Goal: Task Accomplishment & Management: Manage account settings

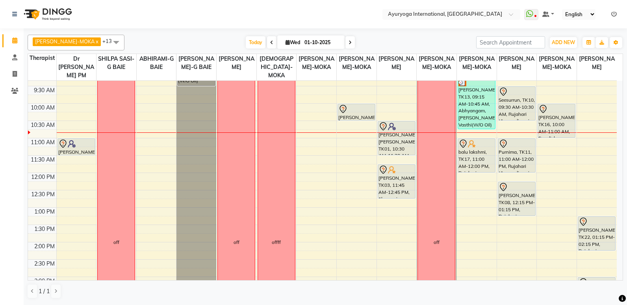
scroll to position [118, 0]
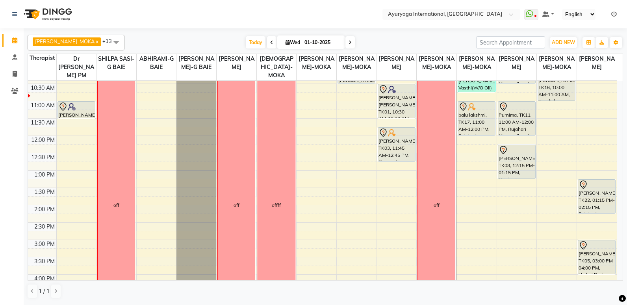
click at [289, 38] on span "[DATE]" at bounding box center [310, 41] width 67 height 13
click at [302, 42] on input "01-10-2025" at bounding box center [321, 43] width 39 height 12
select select "10"
select select "2025"
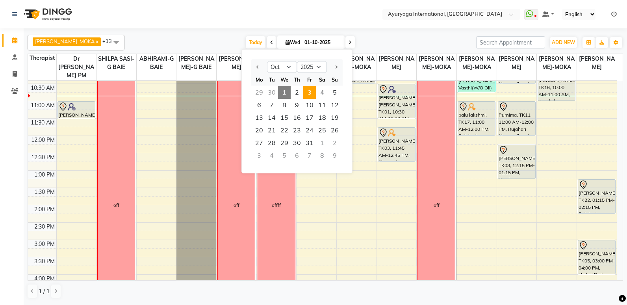
click at [312, 93] on span "3" at bounding box center [309, 92] width 13 height 13
type input "03-10-2025"
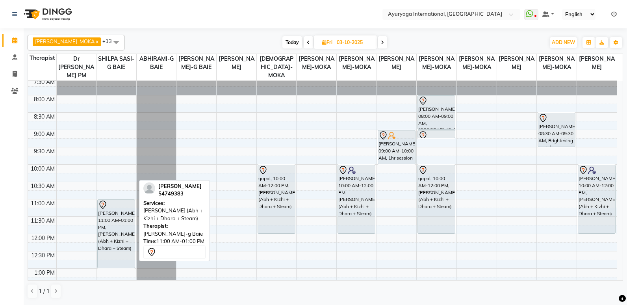
scroll to position [0, 0]
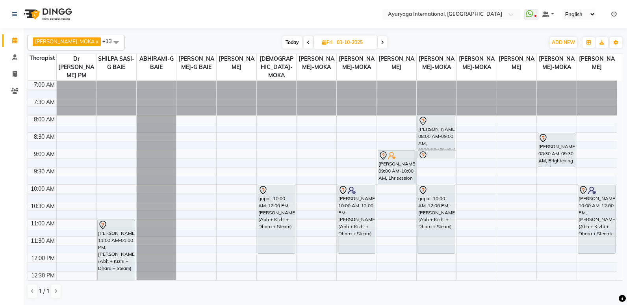
click at [340, 40] on input "03-10-2025" at bounding box center [353, 43] width 39 height 12
select select "10"
select select "2025"
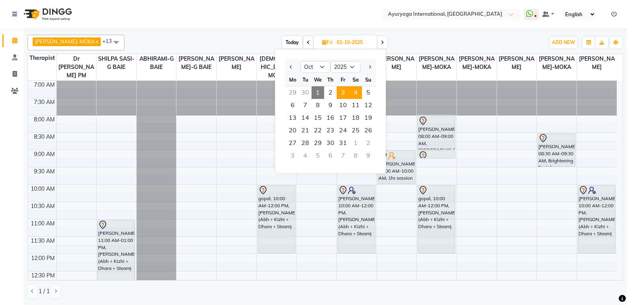
click at [355, 93] on span "4" at bounding box center [355, 92] width 13 height 13
type input "04-10-2025"
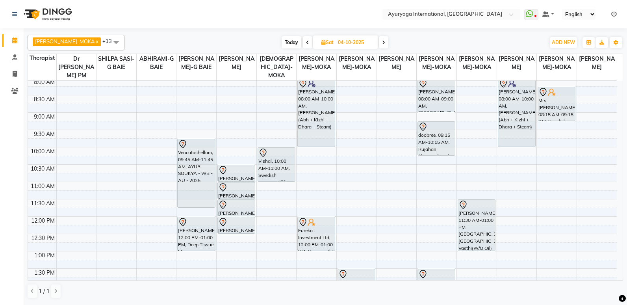
scroll to position [39, 0]
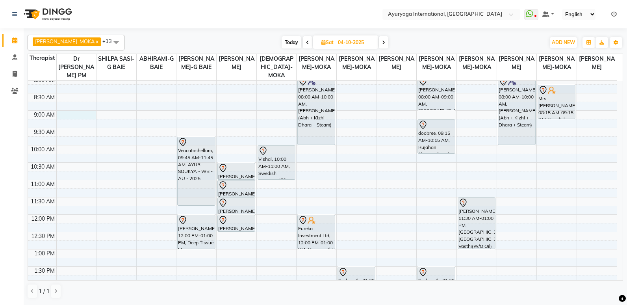
click at [73, 116] on div "7:00 AM 7:30 AM 8:00 AM 8:30 AM 9:00 AM 9:30 AM 10:00 AM 10:30 AM 11:00 AM 11:3…" at bounding box center [322, 283] width 589 height 485
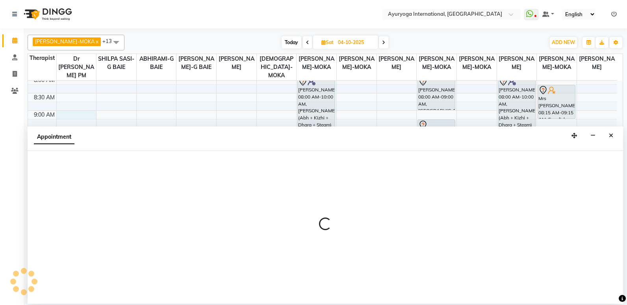
select select "92659"
select select "540"
select select "tentative"
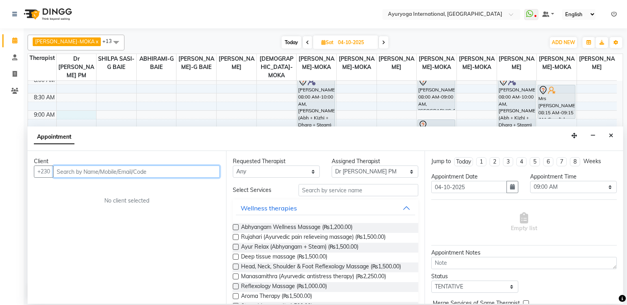
scroll to position [79, 0]
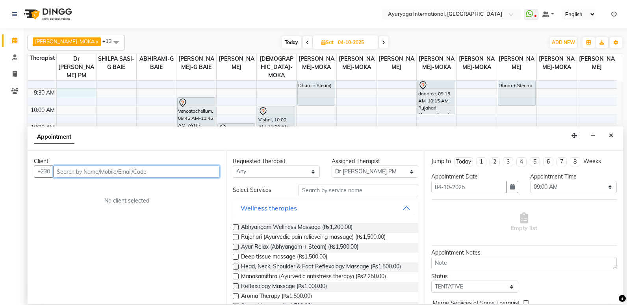
click at [65, 93] on div "7:00 AM 7:30 AM 8:00 AM 8:30 AM 9:00 AM 9:30 AM 10:00 AM 10:30 AM 11:00 AM 11:3…" at bounding box center [322, 244] width 589 height 485
click at [72, 174] on input "text" at bounding box center [136, 171] width 167 height 12
type input "59231922"
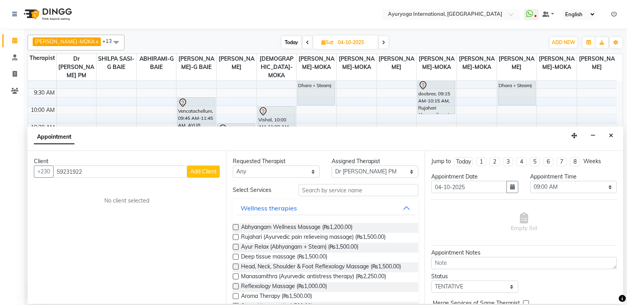
click at [201, 172] on span "Add Client" at bounding box center [203, 171] width 26 height 7
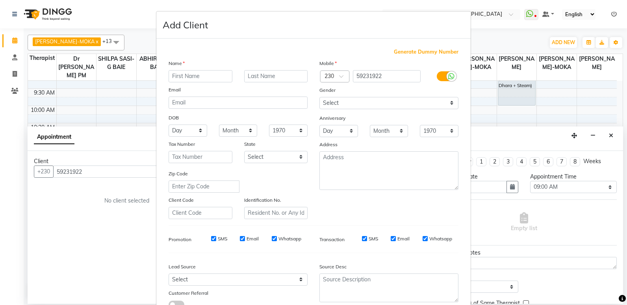
click at [212, 77] on input "text" at bounding box center [201, 76] width 64 height 12
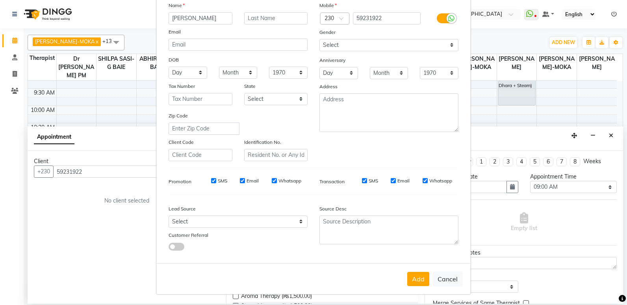
scroll to position [59, 0]
type input "[PERSON_NAME]"
click at [414, 278] on button "Add" at bounding box center [418, 278] width 22 height 14
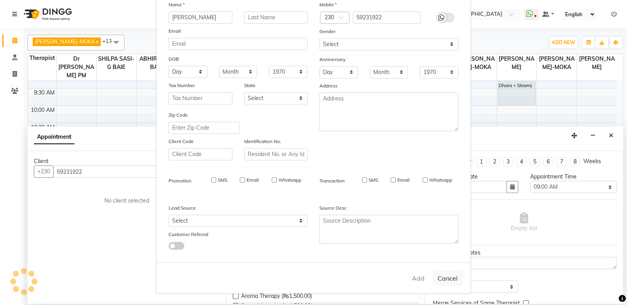
type input "59****22"
select select
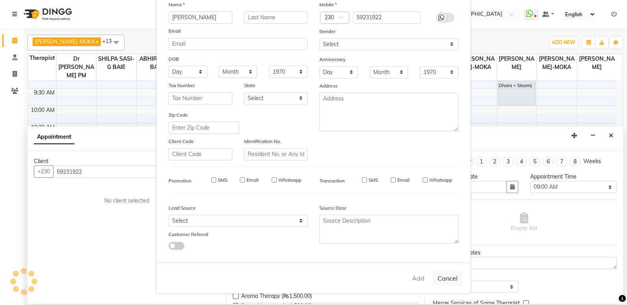
select select
checkbox input "false"
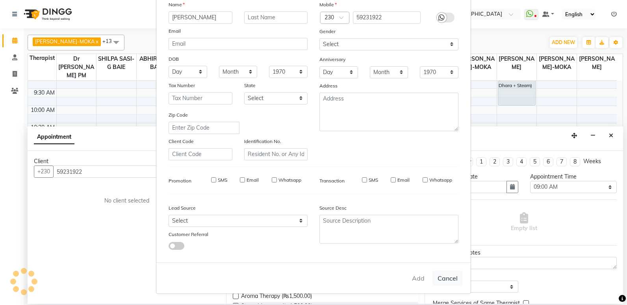
checkbox input "false"
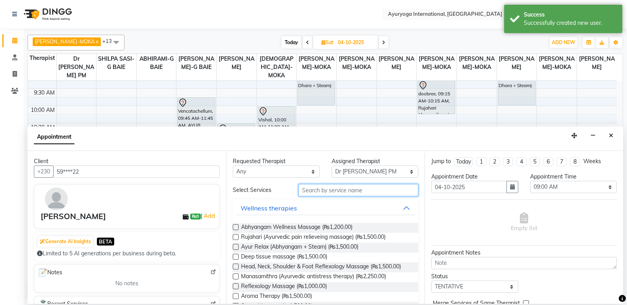
click at [316, 191] on input "text" at bounding box center [359, 190] width 120 height 12
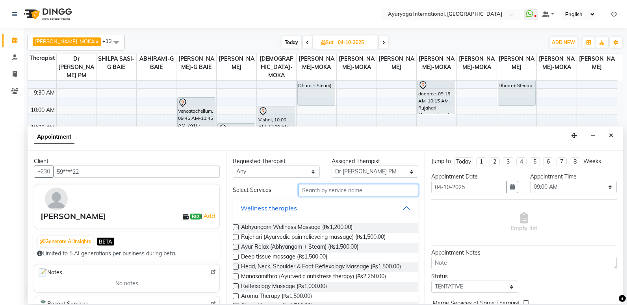
click at [315, 191] on input "text" at bounding box center [359, 190] width 120 height 12
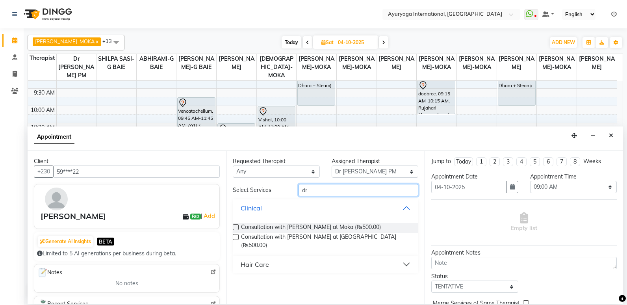
type input "dr"
click at [234, 237] on label at bounding box center [236, 237] width 6 height 6
click at [234, 237] on input "checkbox" at bounding box center [235, 237] width 5 height 5
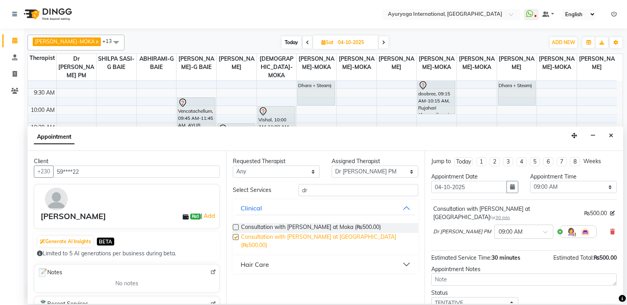
checkbox input "false"
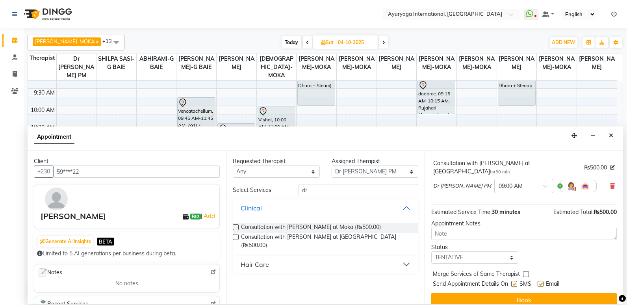
scroll to position [47, 0]
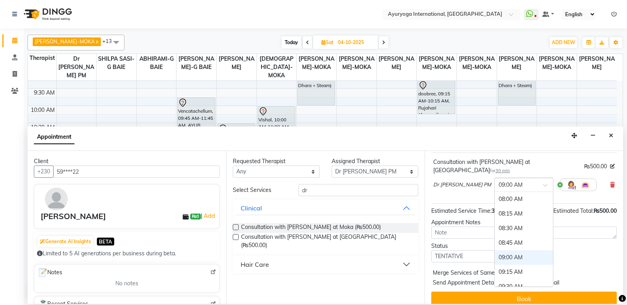
click at [502, 180] on input "text" at bounding box center [516, 184] width 35 height 8
click at [495, 279] on div "09:30 AM" at bounding box center [524, 286] width 58 height 15
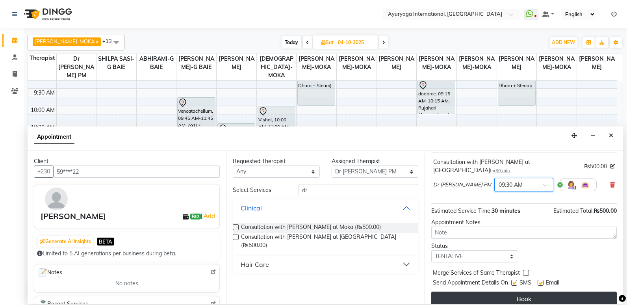
click at [496, 293] on button "Book" at bounding box center [524, 299] width 186 height 14
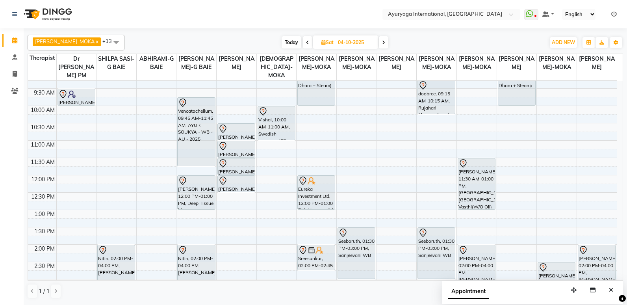
click at [382, 42] on icon at bounding box center [383, 42] width 3 height 5
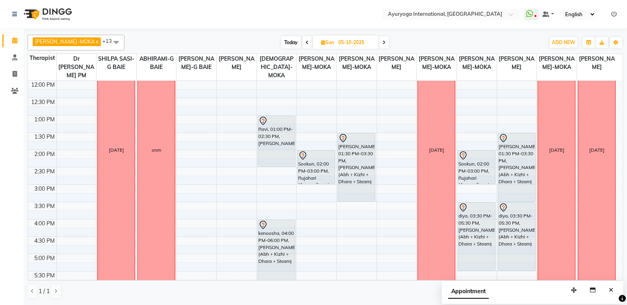
scroll to position [171, 0]
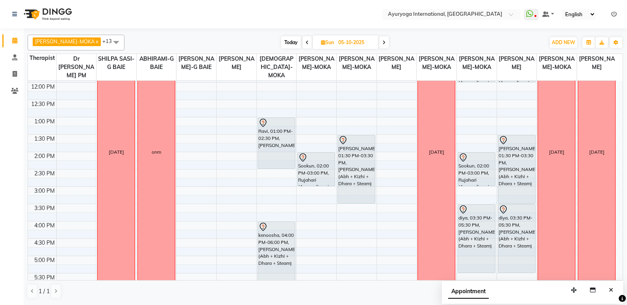
click at [281, 43] on span "Today" at bounding box center [291, 42] width 20 height 12
type input "01-10-2025"
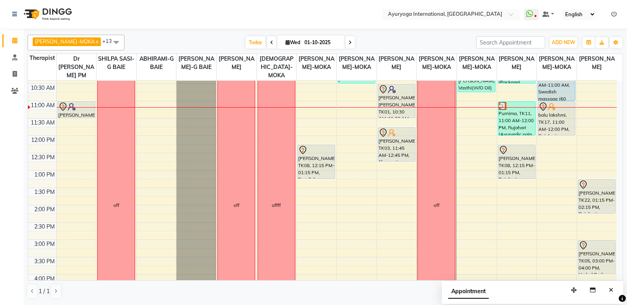
scroll to position [79, 0]
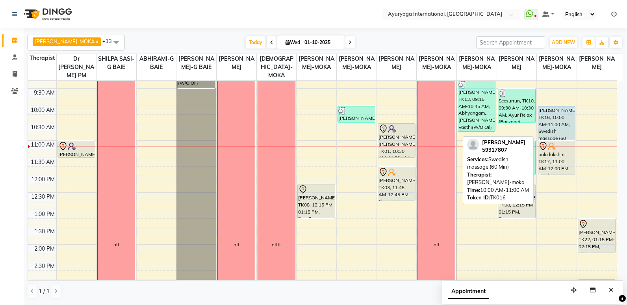
click at [559, 125] on div "[PERSON_NAME], TK16, 10:00 AM-11:00 AM, Swedish massage (60 Min)" at bounding box center [556, 122] width 37 height 33
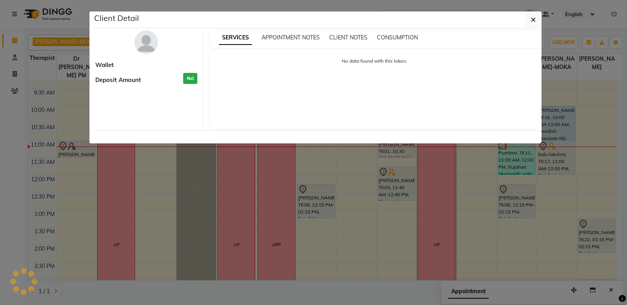
select select "5"
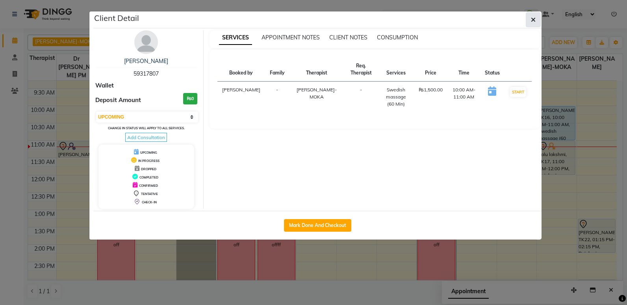
click at [529, 19] on button "button" at bounding box center [533, 19] width 15 height 15
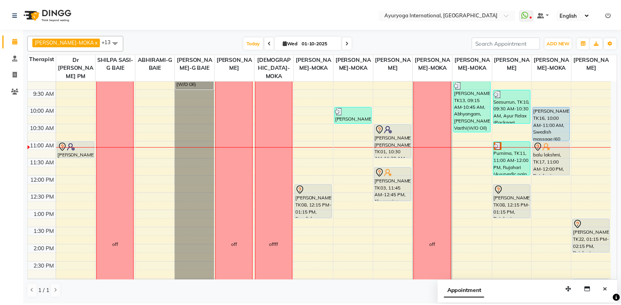
scroll to position [49, 0]
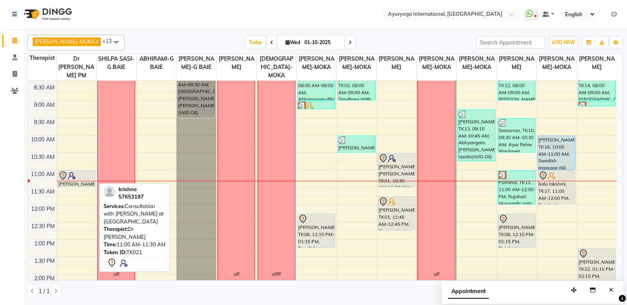
click at [87, 184] on div "[PERSON_NAME], TK21, 11:00 AM-11:30 AM, Consultation with [PERSON_NAME] at [GEO…" at bounding box center [76, 179] width 37 height 16
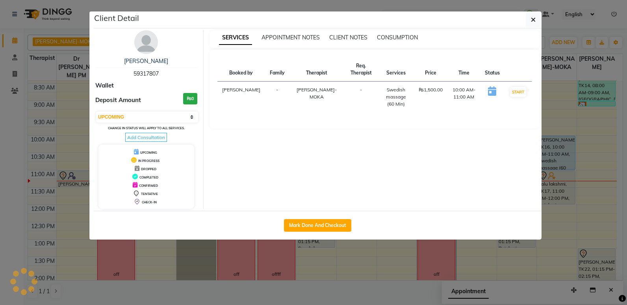
select select "7"
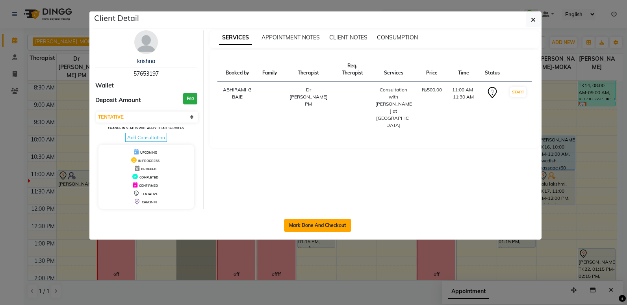
click at [303, 229] on button "Mark Done And Checkout" at bounding box center [317, 225] width 67 height 13
select select "service"
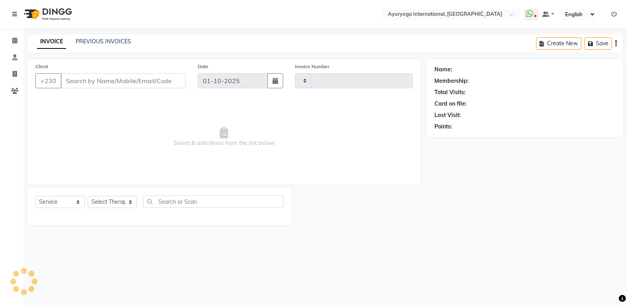
type input "5953"
select select "730"
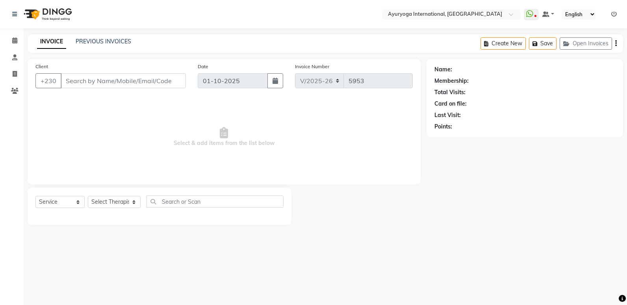
type input "57****97"
select select "92659"
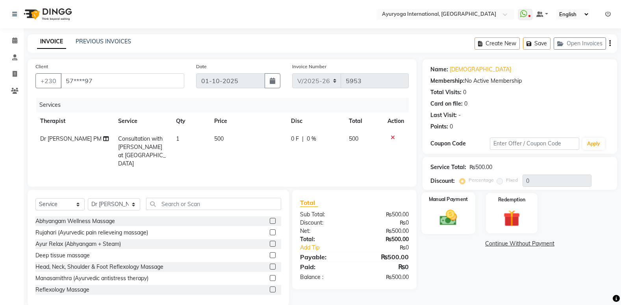
scroll to position [11, 0]
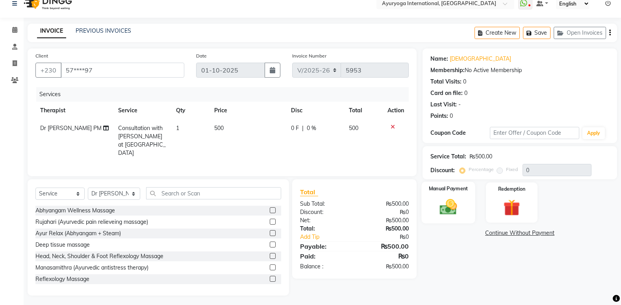
click at [453, 197] on img at bounding box center [449, 207] width 28 height 20
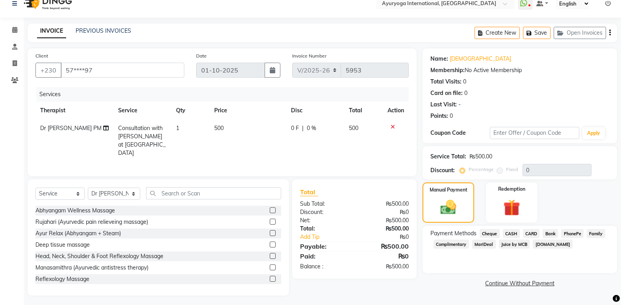
click at [515, 232] on span "CASH" at bounding box center [511, 233] width 17 height 9
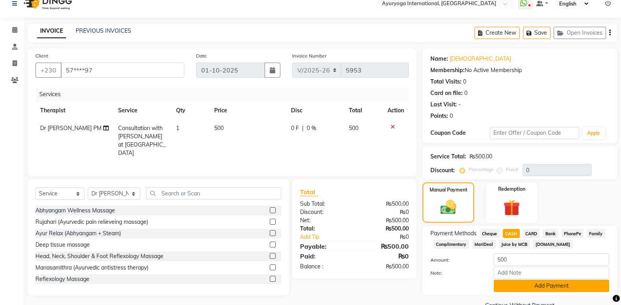
click at [518, 284] on button "Add Payment" at bounding box center [551, 286] width 115 height 12
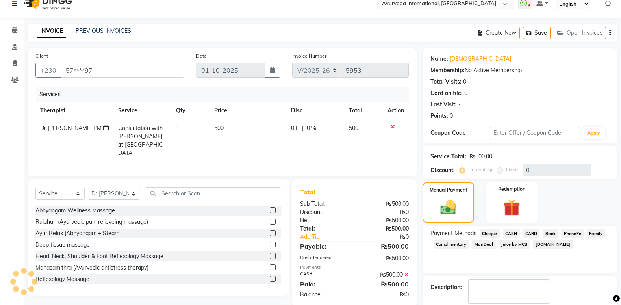
scroll to position [51, 0]
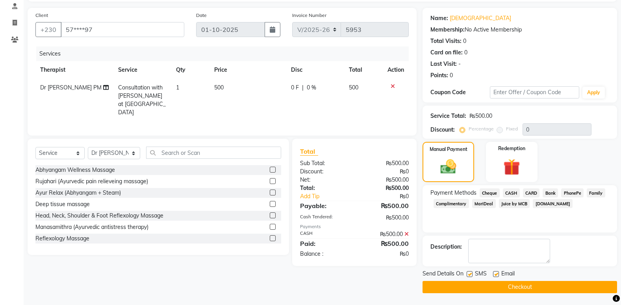
click at [510, 191] on span "CASH" at bounding box center [511, 192] width 17 height 9
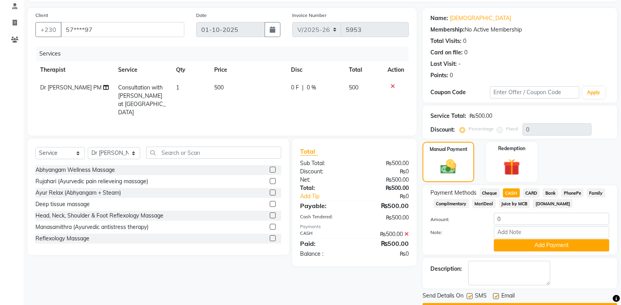
scroll to position [73, 0]
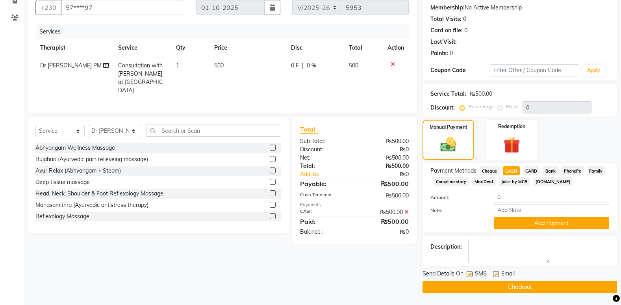
click at [513, 291] on button "Checkout" at bounding box center [520, 287] width 195 height 12
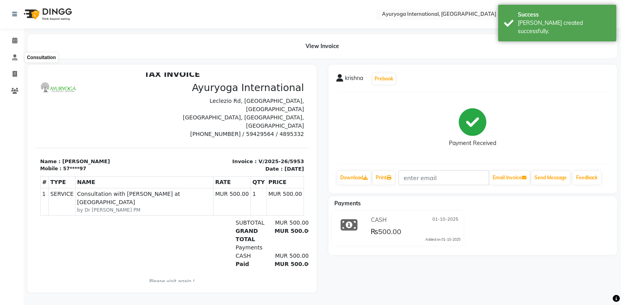
scroll to position [5, 0]
click at [30, 8] on img at bounding box center [47, 14] width 54 height 22
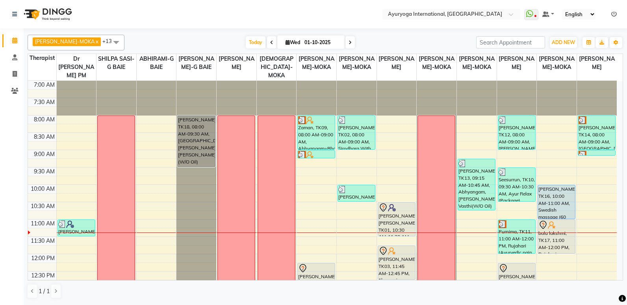
click at [349, 43] on icon at bounding box center [350, 42] width 3 height 5
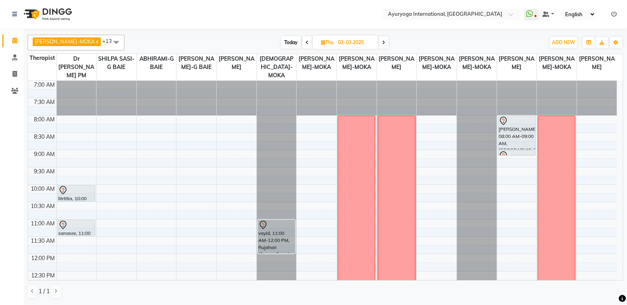
click at [288, 47] on span "Today" at bounding box center [291, 42] width 20 height 12
type input "01-10-2025"
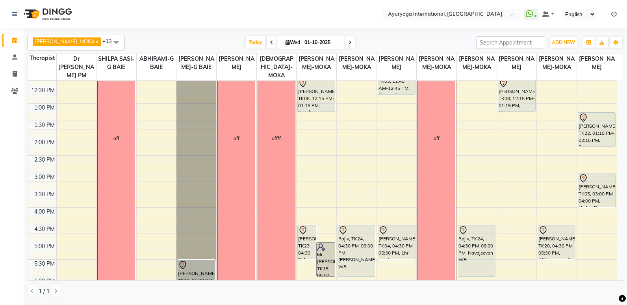
scroll to position [276, 0]
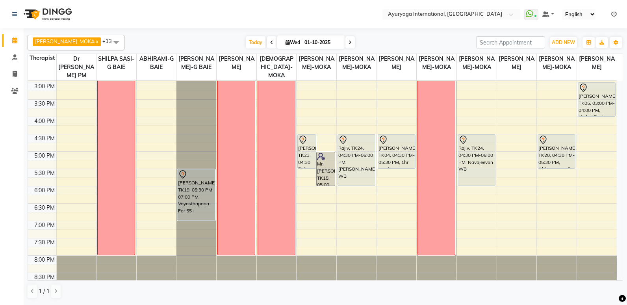
click at [33, 10] on img at bounding box center [47, 14] width 54 height 22
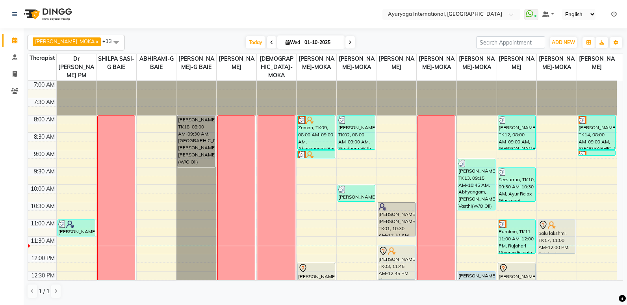
click at [346, 45] on span at bounding box center [350, 42] width 9 height 12
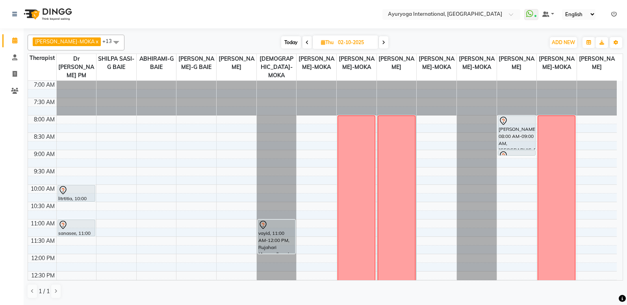
click at [281, 41] on span "Today" at bounding box center [291, 42] width 20 height 12
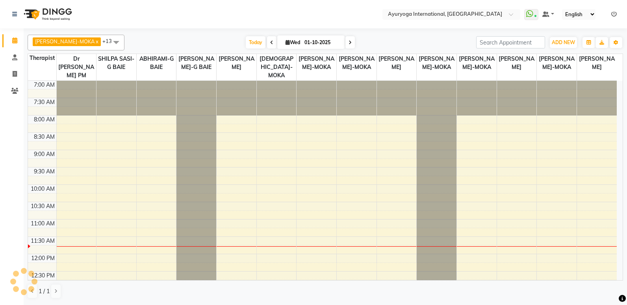
scroll to position [139, 0]
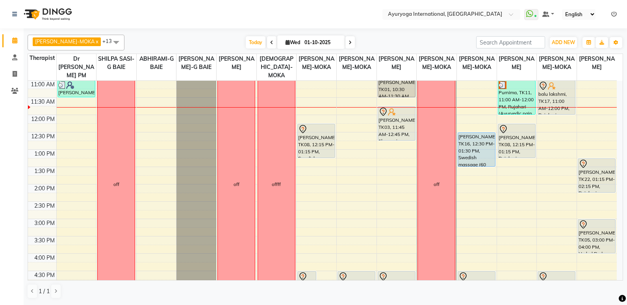
click at [349, 45] on icon at bounding box center [350, 42] width 3 height 5
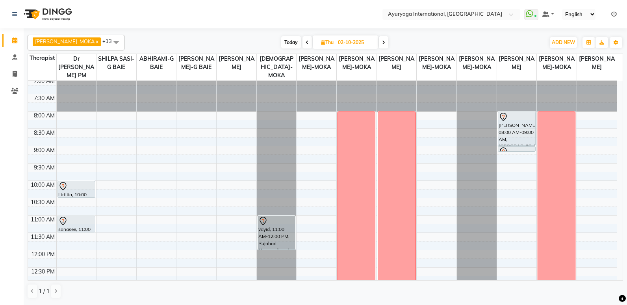
scroll to position [0, 0]
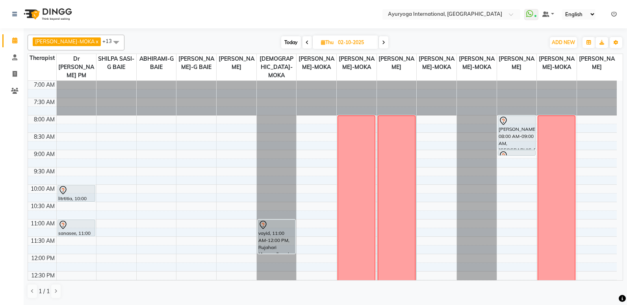
click at [284, 43] on span "Today" at bounding box center [291, 42] width 20 height 12
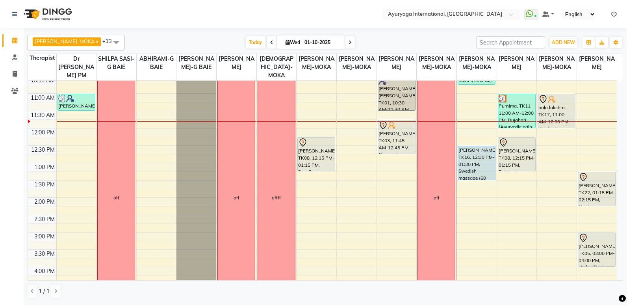
scroll to position [139, 0]
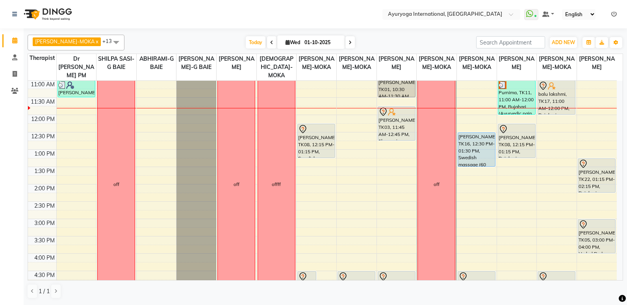
click at [349, 41] on icon at bounding box center [350, 42] width 3 height 5
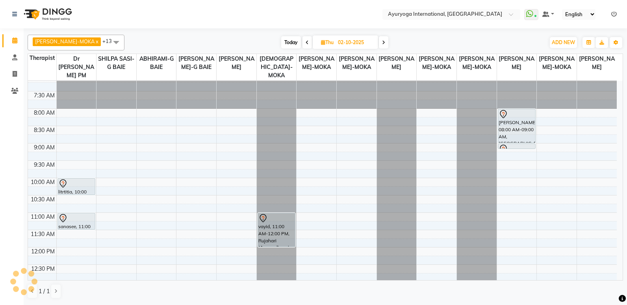
scroll to position [0, 0]
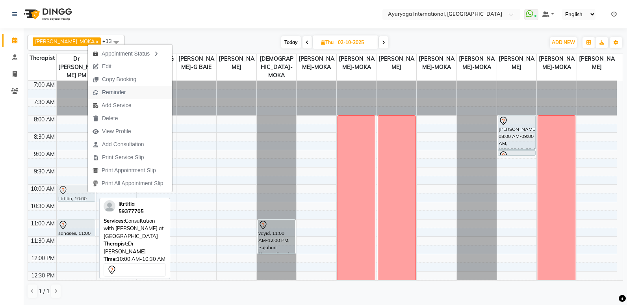
drag, startPoint x: 87, startPoint y: 192, endPoint x: 117, endPoint y: 86, distance: 110.1
click at [117, 86] on body "Select Location × Ayuryoga International, Mount Ory Rd WhatsApp Status ✕ Status…" at bounding box center [313, 152] width 627 height 305
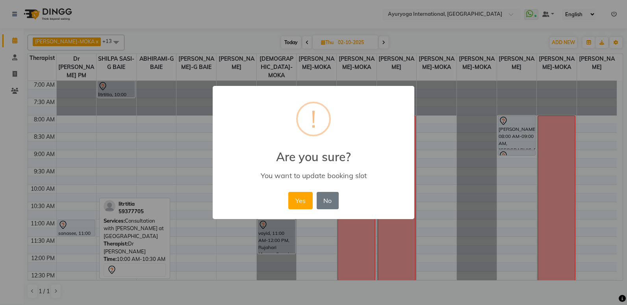
click at [87, 141] on div "× ! Are you sure? You want to update booking slot Yes No No" at bounding box center [313, 152] width 627 height 305
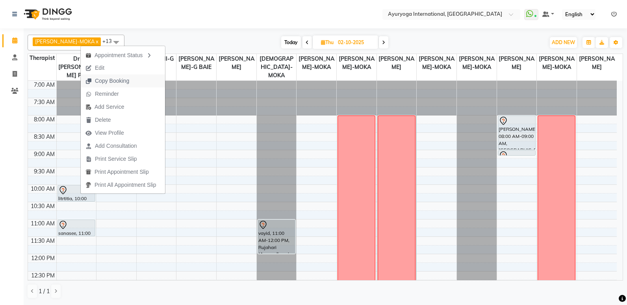
click at [109, 82] on span "Copy Booking" at bounding box center [112, 81] width 34 height 8
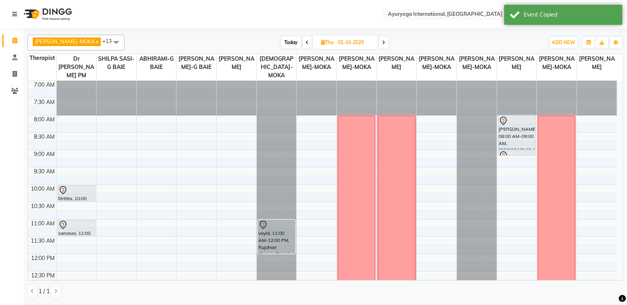
click at [284, 40] on span "Today" at bounding box center [291, 42] width 20 height 12
type input "01-10-2025"
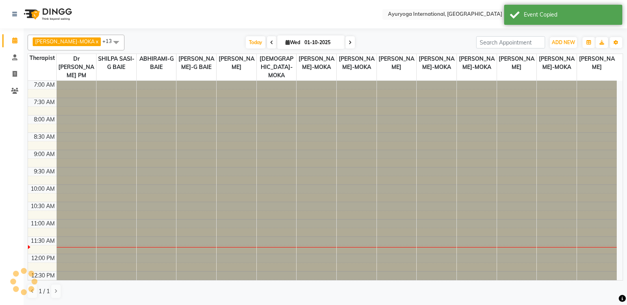
scroll to position [139, 0]
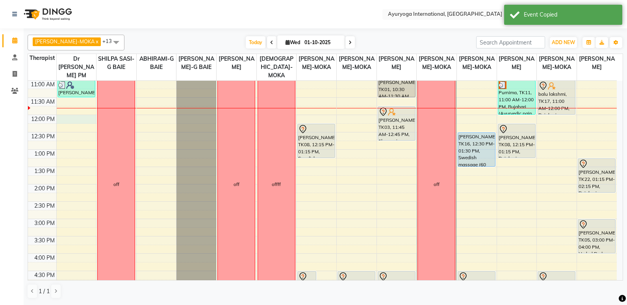
click at [66, 119] on div "7:00 AM 7:30 AM 8:00 AM 8:30 AM 9:00 AM 9:30 AM 10:00 AM 10:30 AM 11:00 AM 11:3…" at bounding box center [322, 184] width 589 height 485
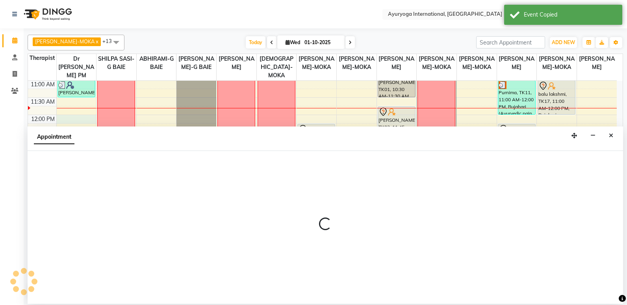
select select "92659"
select select "720"
select select "tentative"
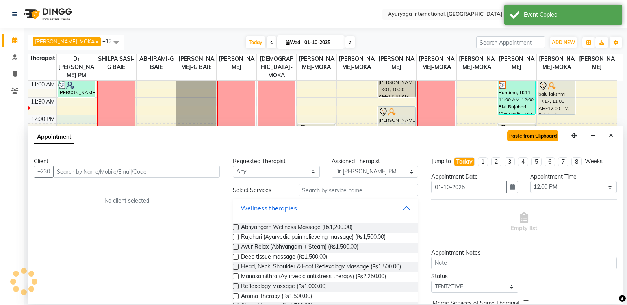
click at [535, 136] on button "Paste from Clipboard" at bounding box center [532, 135] width 51 height 11
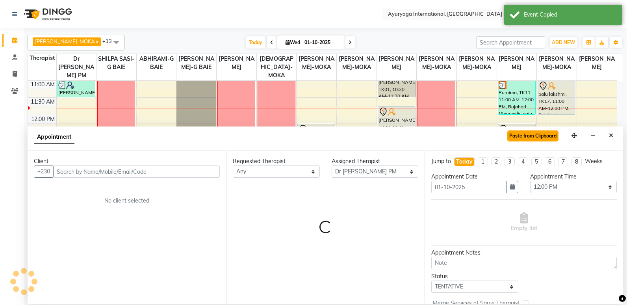
select select "1138"
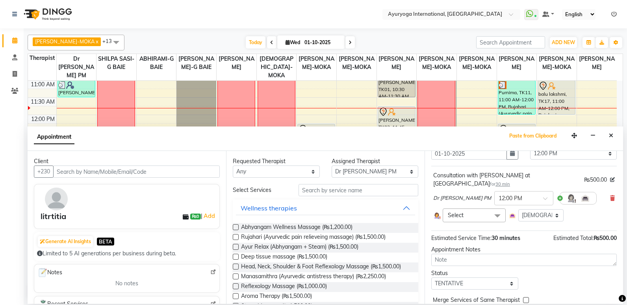
scroll to position [61, 0]
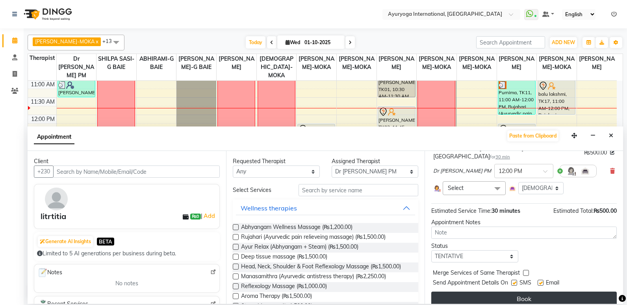
click at [512, 292] on button "Book" at bounding box center [524, 299] width 186 height 14
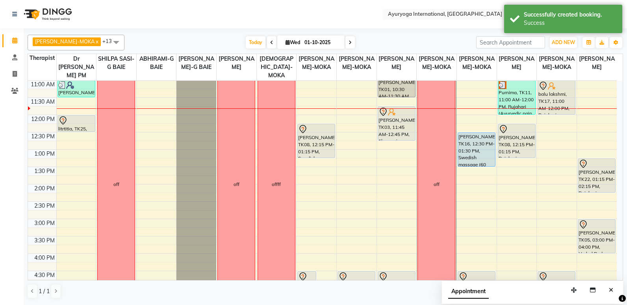
click at [349, 44] on icon at bounding box center [350, 42] width 3 height 5
type input "02-10-2025"
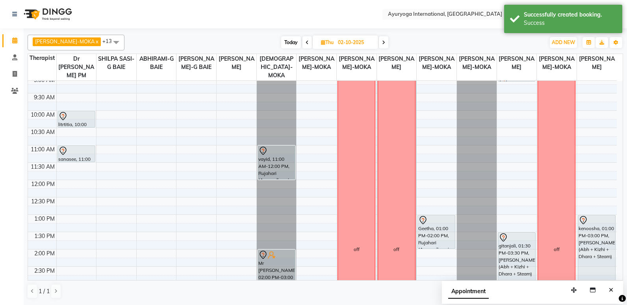
scroll to position [39, 0]
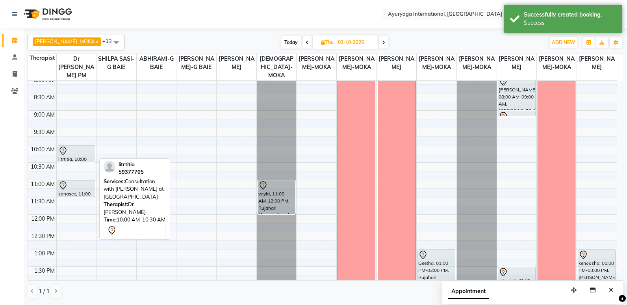
click at [79, 151] on div at bounding box center [76, 150] width 36 height 9
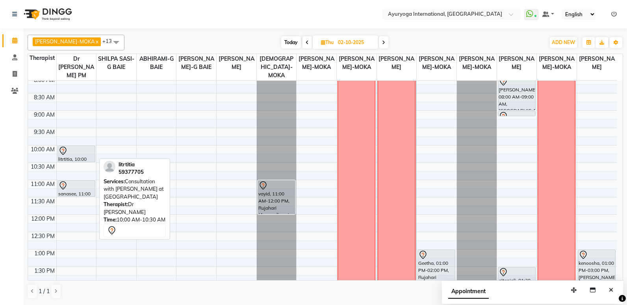
click at [80, 154] on div at bounding box center [76, 150] width 36 height 9
select select "7"
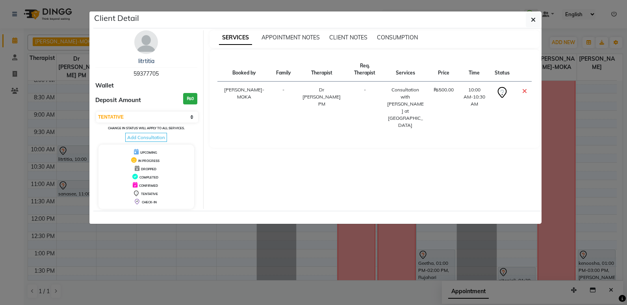
click at [80, 154] on ngb-modal-window "Client Detail litrtitia 59377705 Wallet Deposit Amount ₨0 Select CONFIRMED TENT…" at bounding box center [313, 152] width 627 height 305
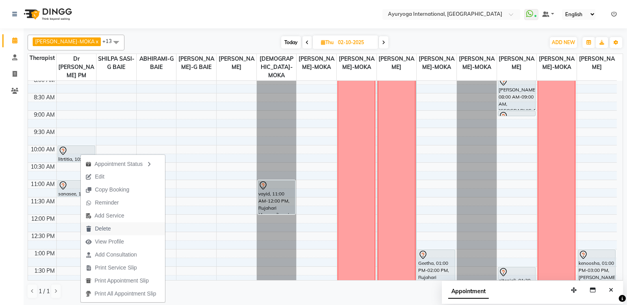
click at [112, 229] on span "Delete" at bounding box center [98, 228] width 35 height 13
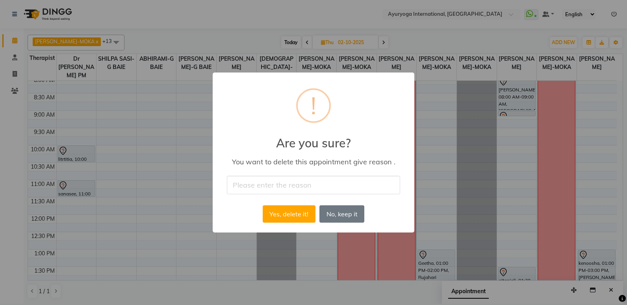
click at [251, 189] on input "text" at bounding box center [313, 185] width 173 height 19
type input "cancelled"
click at [279, 221] on button "Yes, delete it!" at bounding box center [289, 213] width 53 height 17
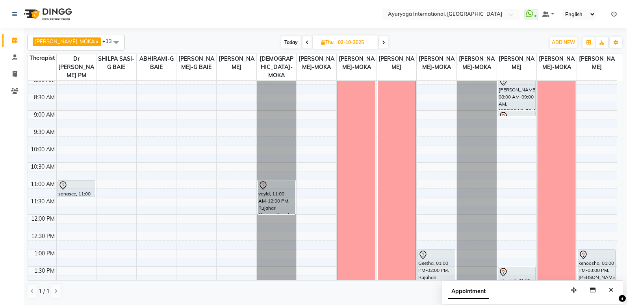
click at [281, 42] on span "Today" at bounding box center [291, 42] width 20 height 12
type input "01-10-2025"
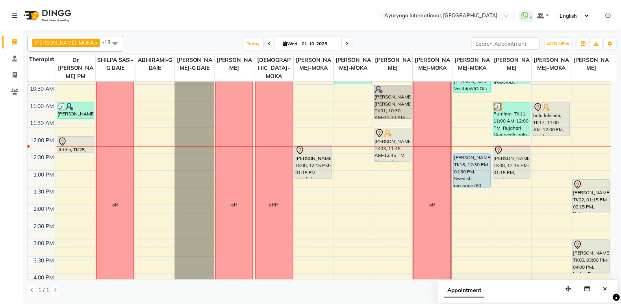
scroll to position [79, 0]
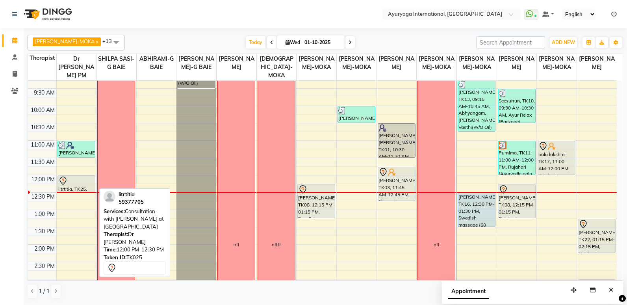
click at [83, 186] on div "litrtitia, TK25, 12:00 PM-12:30 PM, Consultation with Dr.Adarsh at Grand Baie" at bounding box center [76, 184] width 37 height 16
select select "7"
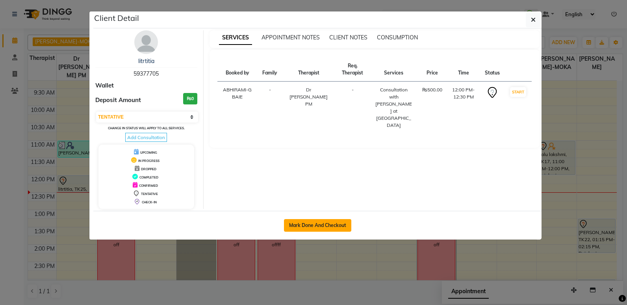
click at [309, 229] on button "Mark Done And Checkout" at bounding box center [317, 225] width 67 height 13
select select "service"
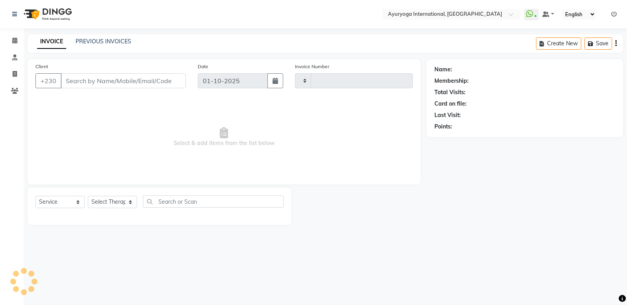
type input "5957"
select select "730"
type input "59****05"
select select "92659"
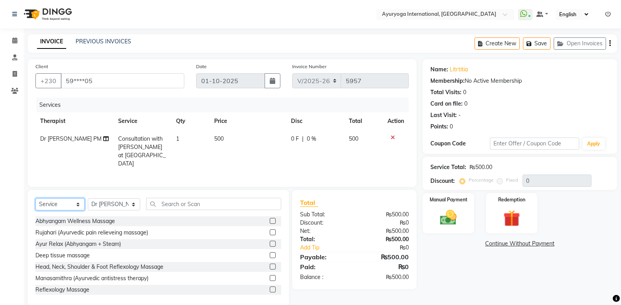
click at [70, 201] on select "Select Service Product Membership Package Voucher Prepaid Gift Card" at bounding box center [59, 204] width 49 height 12
select select "product"
click at [35, 198] on select "Select Service Product Membership Package Voucher Prepaid Gift Card" at bounding box center [59, 204] width 49 height 12
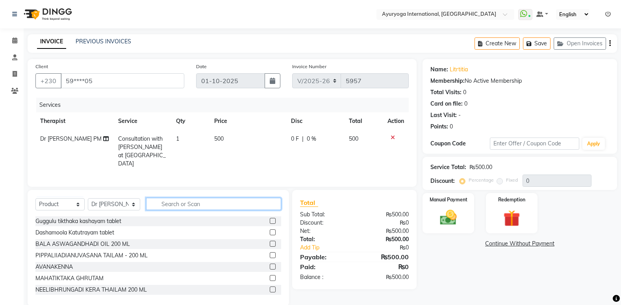
click at [199, 203] on input "text" at bounding box center [213, 204] width 135 height 12
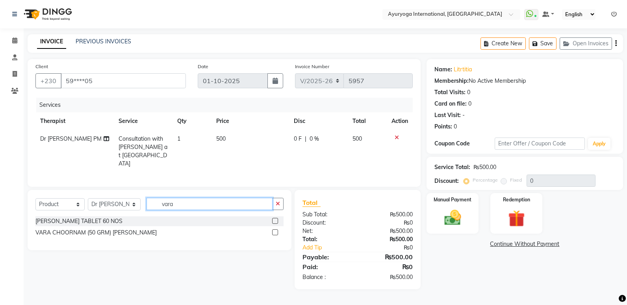
type input "vara"
click at [275, 230] on label at bounding box center [275, 232] width 6 height 6
click at [275, 230] on input "checkbox" at bounding box center [274, 232] width 5 height 5
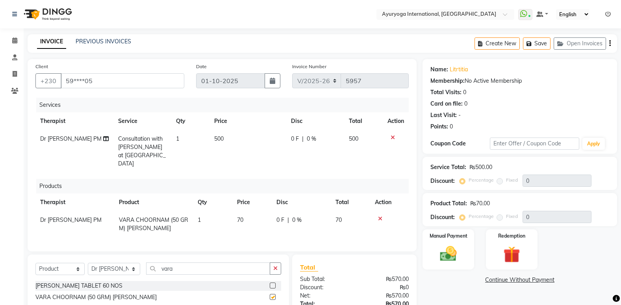
checkbox input "false"
click at [202, 211] on td "1" at bounding box center [212, 224] width 39 height 26
select select "92659"
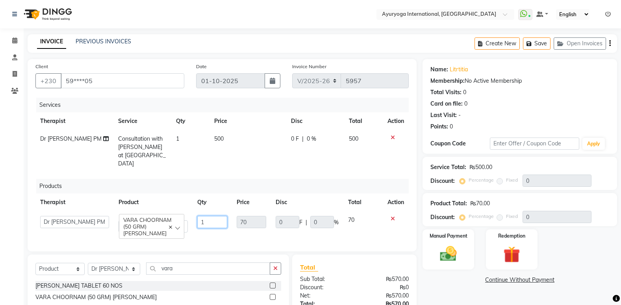
click at [214, 216] on input "1" at bounding box center [212, 222] width 30 height 12
type input "2"
click at [318, 167] on div "Services Therapist Service Qty Price Disc Total Action Dr Naveen PM Consultatio…" at bounding box center [222, 171] width 374 height 146
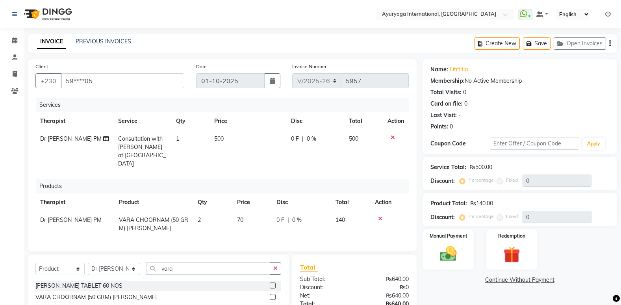
scroll to position [58, 0]
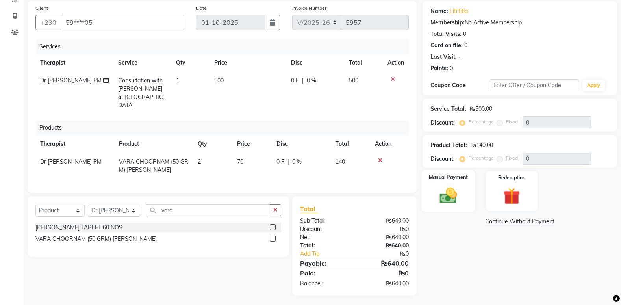
click at [448, 192] on img at bounding box center [449, 196] width 28 height 20
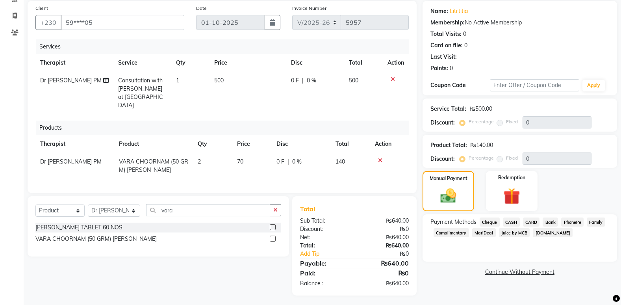
click at [532, 223] on span "CARD" at bounding box center [531, 221] width 17 height 9
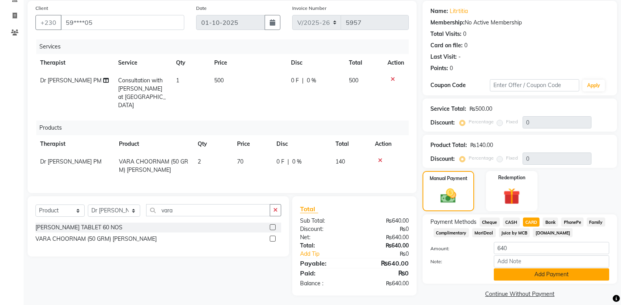
scroll to position [65, 0]
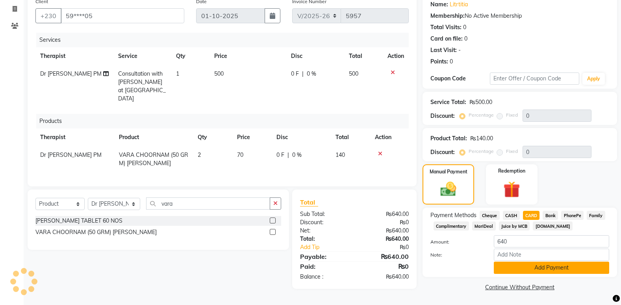
click at [532, 268] on button "Add Payment" at bounding box center [551, 268] width 115 height 12
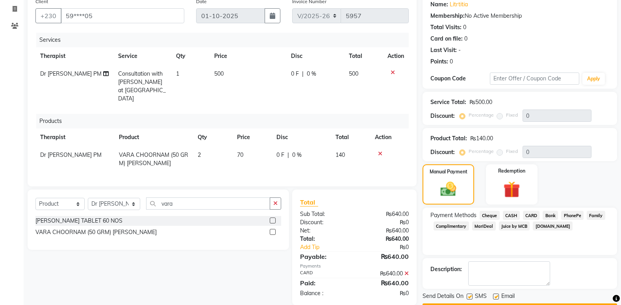
scroll to position [87, 0]
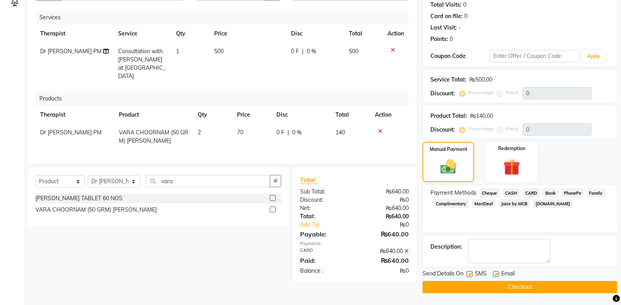
click at [493, 285] on button "Checkout" at bounding box center [520, 287] width 195 height 12
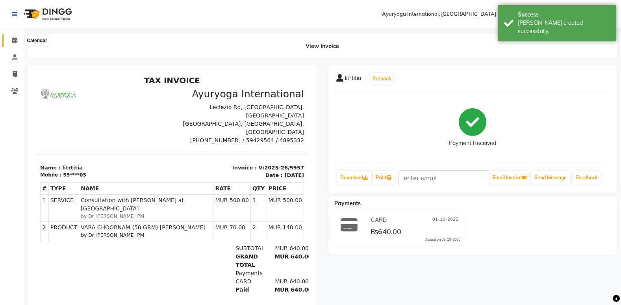
click at [11, 41] on span at bounding box center [15, 40] width 14 height 9
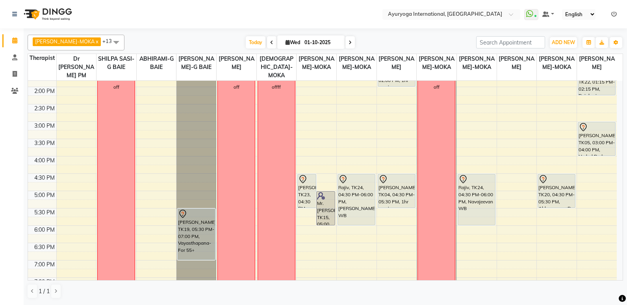
scroll to position [118, 0]
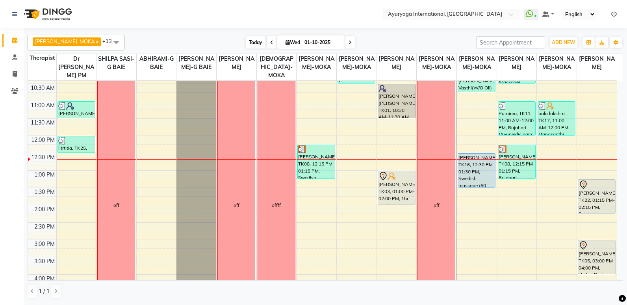
click at [247, 41] on span "Today" at bounding box center [256, 42] width 20 height 12
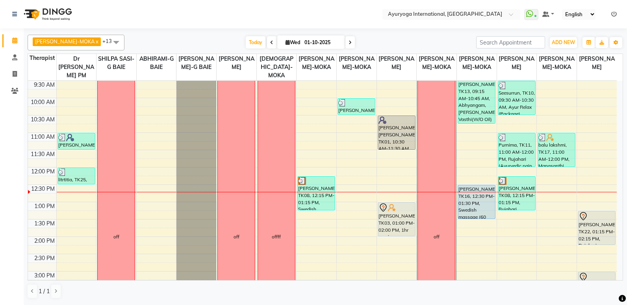
scroll to position [56, 0]
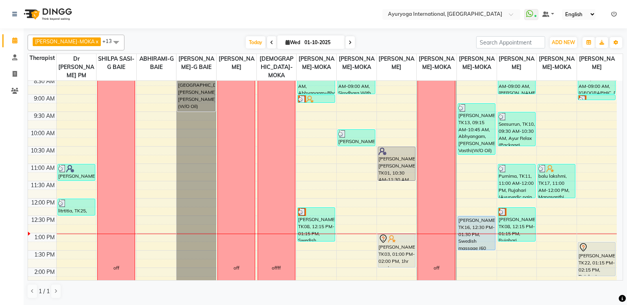
click at [289, 39] on span "[DATE]" at bounding box center [310, 41] width 67 height 13
click at [309, 40] on input "01-10-2025" at bounding box center [321, 43] width 39 height 12
select select "10"
select select "2025"
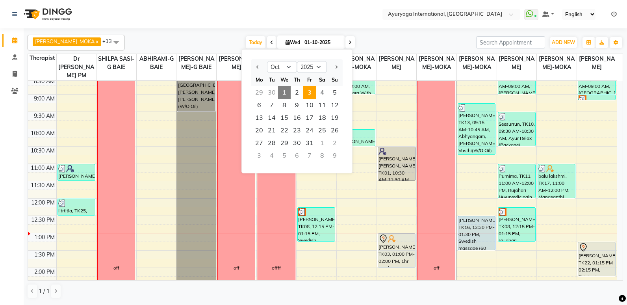
click at [312, 94] on span "3" at bounding box center [309, 92] width 13 height 13
type input "03-10-2025"
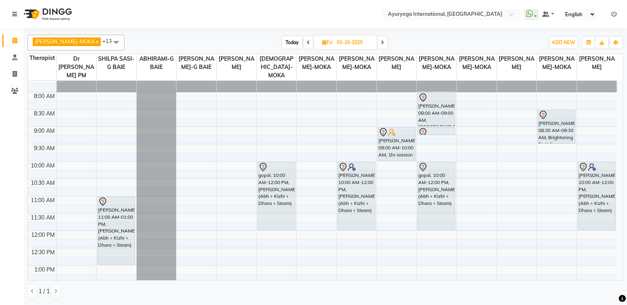
scroll to position [0, 0]
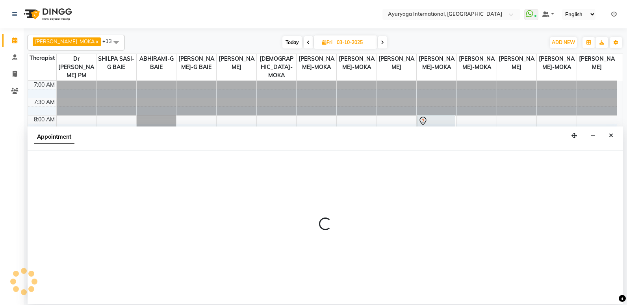
select select "92659"
select select "600"
select select "tentative"
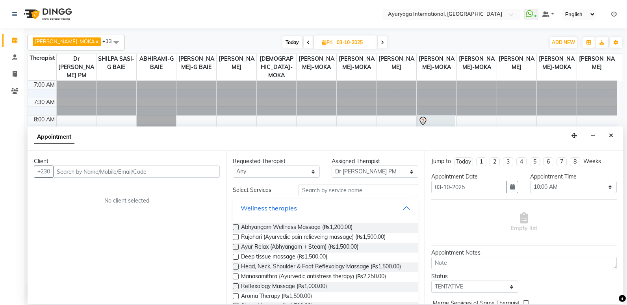
click at [115, 171] on input "text" at bounding box center [136, 171] width 167 height 12
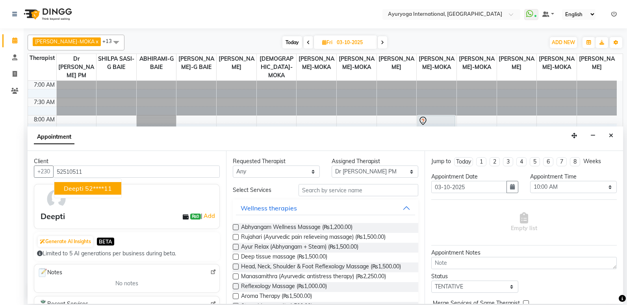
click at [105, 186] on ngb-highlight "52****11" at bounding box center [98, 188] width 27 height 8
type input "52****11"
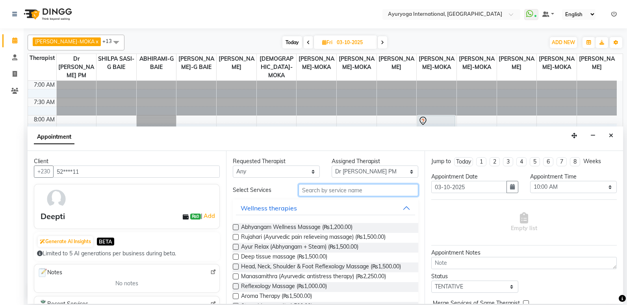
click at [334, 187] on input "text" at bounding box center [359, 190] width 120 height 12
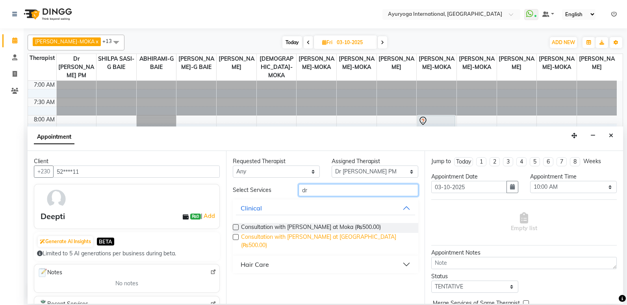
type input "dr"
click at [281, 237] on span "Consultation with [PERSON_NAME] at [GEOGRAPHIC_DATA] (₨500.00)" at bounding box center [326, 241] width 171 height 17
checkbox input "false"
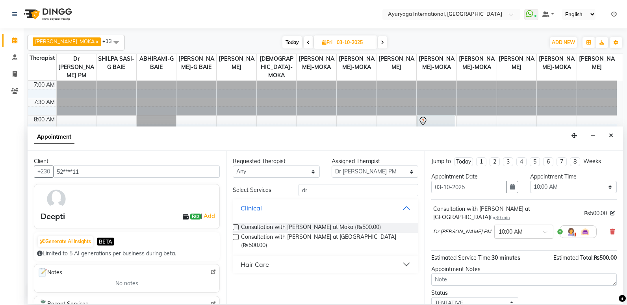
scroll to position [47, 0]
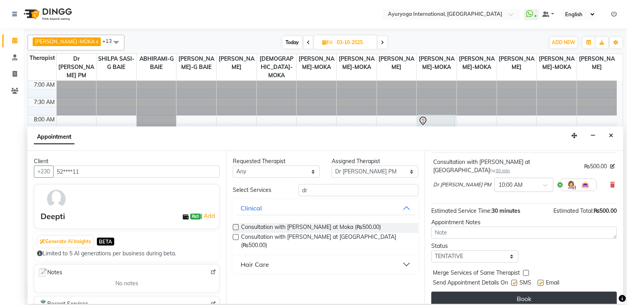
click at [497, 292] on button "Book" at bounding box center [524, 299] width 186 height 14
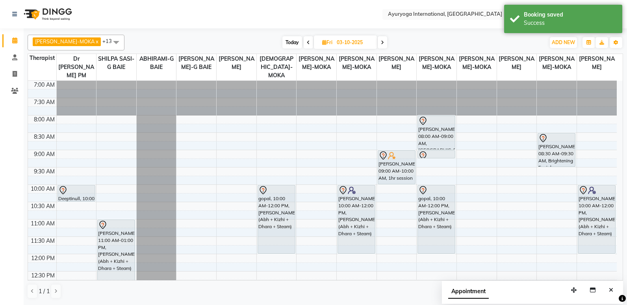
click at [291, 39] on span "Today" at bounding box center [292, 42] width 20 height 12
type input "01-10-2025"
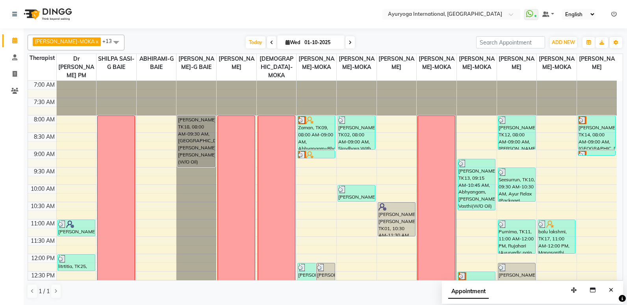
scroll to position [197, 0]
